Goal: Information Seeking & Learning: Find specific page/section

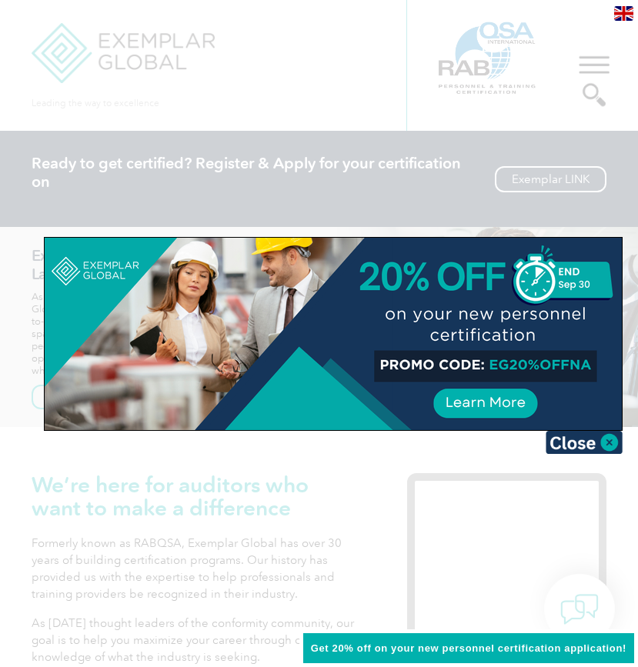
click at [594, 56] on div at bounding box center [319, 333] width 638 height 667
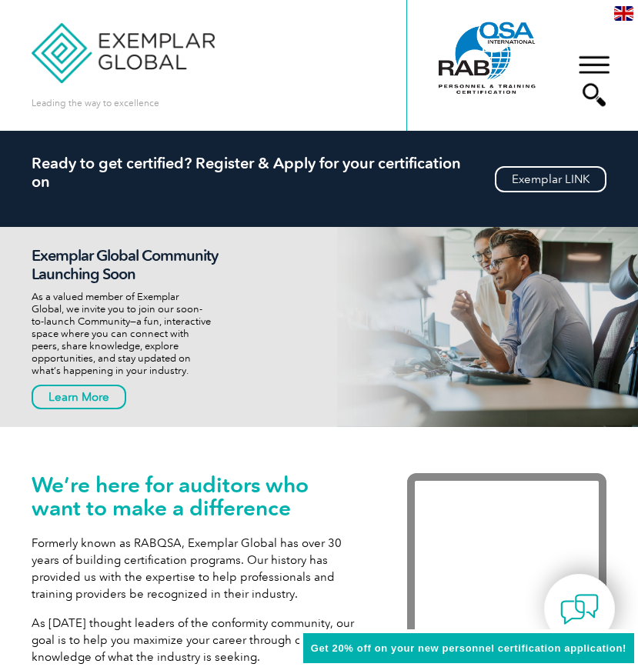
click at [594, 56] on div "▼" at bounding box center [594, 80] width 42 height 77
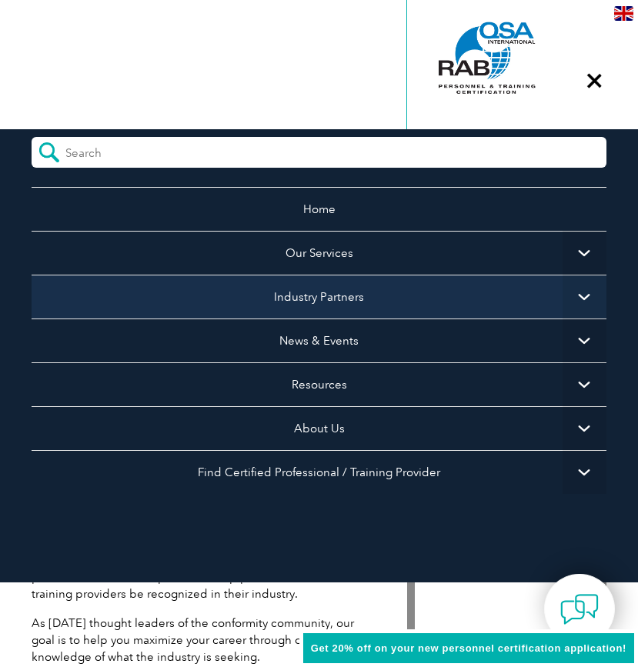
click at [346, 290] on link "Industry Partners" at bounding box center [319, 297] width 574 height 44
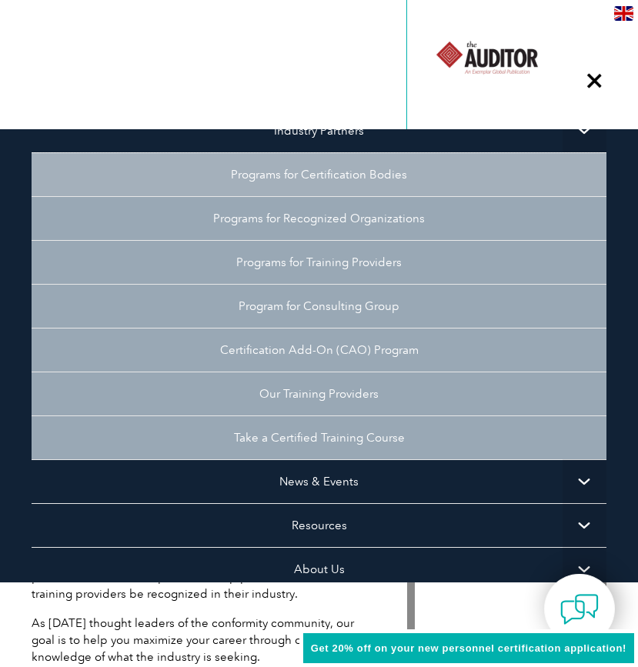
scroll to position [212, 0]
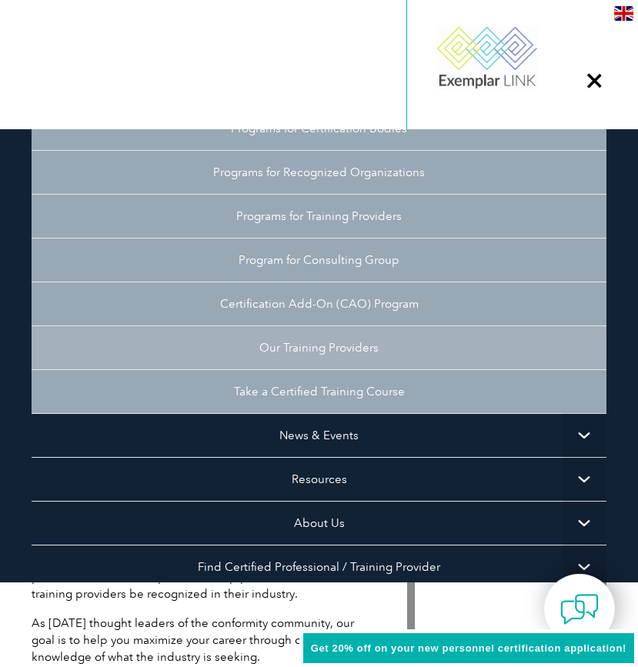
click at [290, 332] on link "Our Training Providers" at bounding box center [319, 348] width 574 height 44
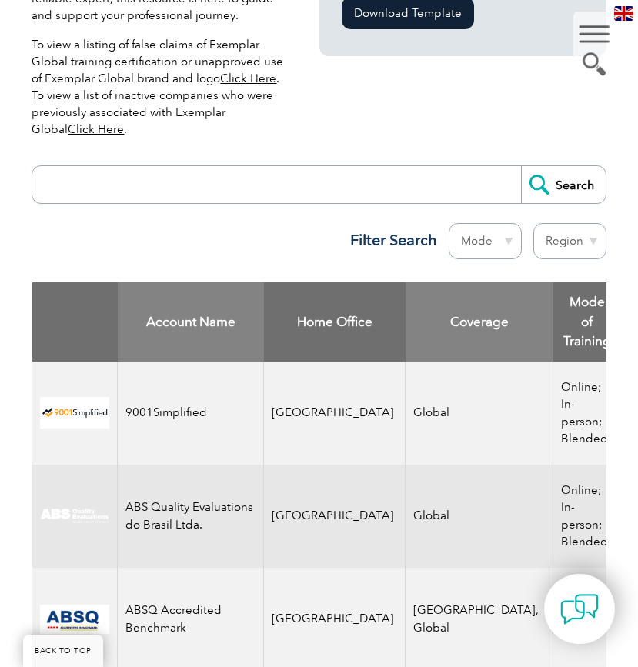
scroll to position [561, 0]
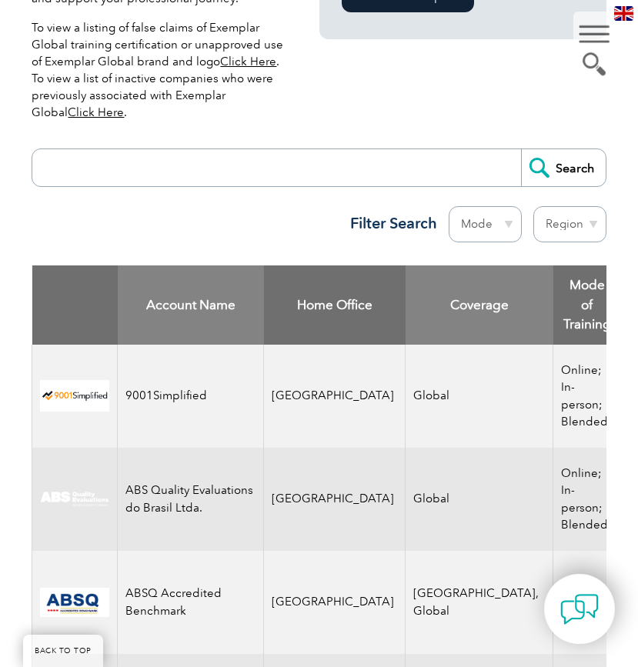
click at [572, 217] on select "Region [GEOGRAPHIC_DATA] [GEOGRAPHIC_DATA] [GEOGRAPHIC_DATA] [GEOGRAPHIC_DATA] …" at bounding box center [569, 224] width 73 height 36
select select "[GEOGRAPHIC_DATA]"
click at [533, 206] on select "Region [GEOGRAPHIC_DATA] [GEOGRAPHIC_DATA] [GEOGRAPHIC_DATA] [GEOGRAPHIC_DATA] …" at bounding box center [569, 224] width 73 height 36
click at [502, 213] on select "Mode Online In-person Blended" at bounding box center [485, 224] width 73 height 36
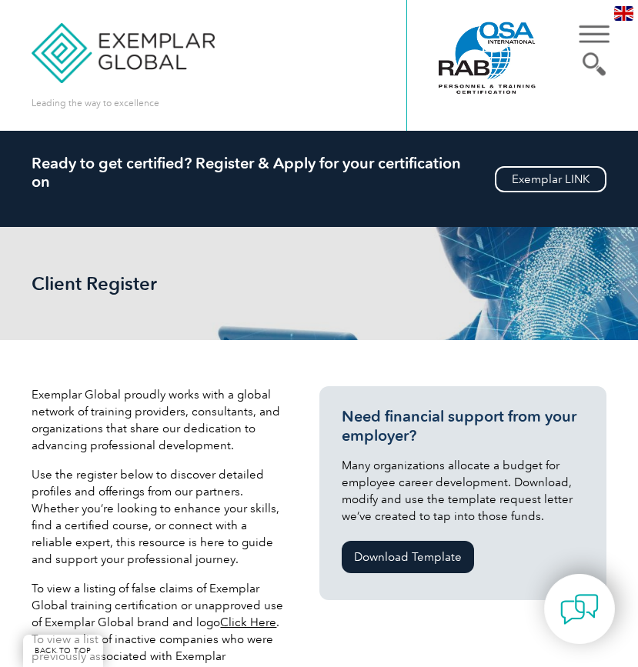
select select "[GEOGRAPHIC_DATA]"
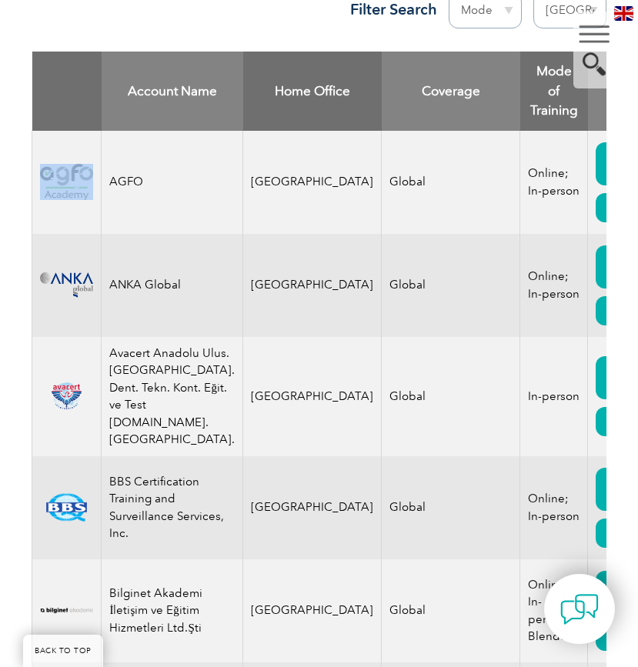
scroll to position [775, 0]
